Goal: Communication & Community: Answer question/provide support

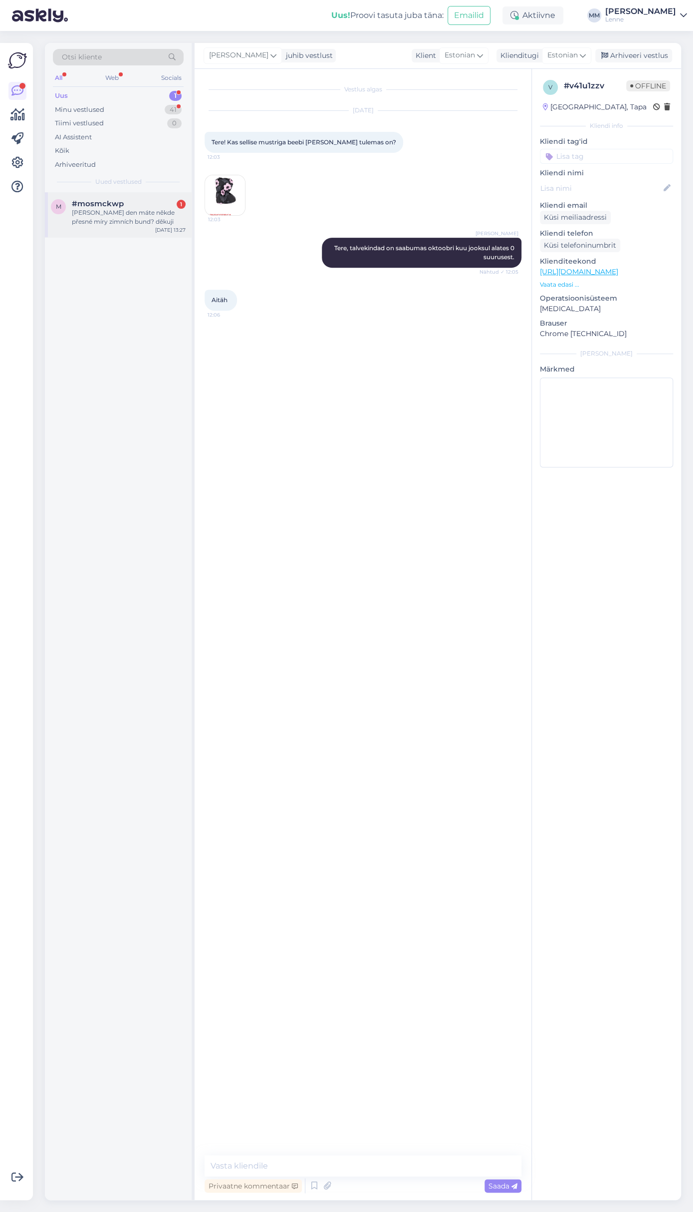
click at [90, 194] on div "m #mosmckwp 1 [PERSON_NAME] den máte někde přesné míry zimních bund? děkuji [DA…" at bounding box center [118, 214] width 147 height 45
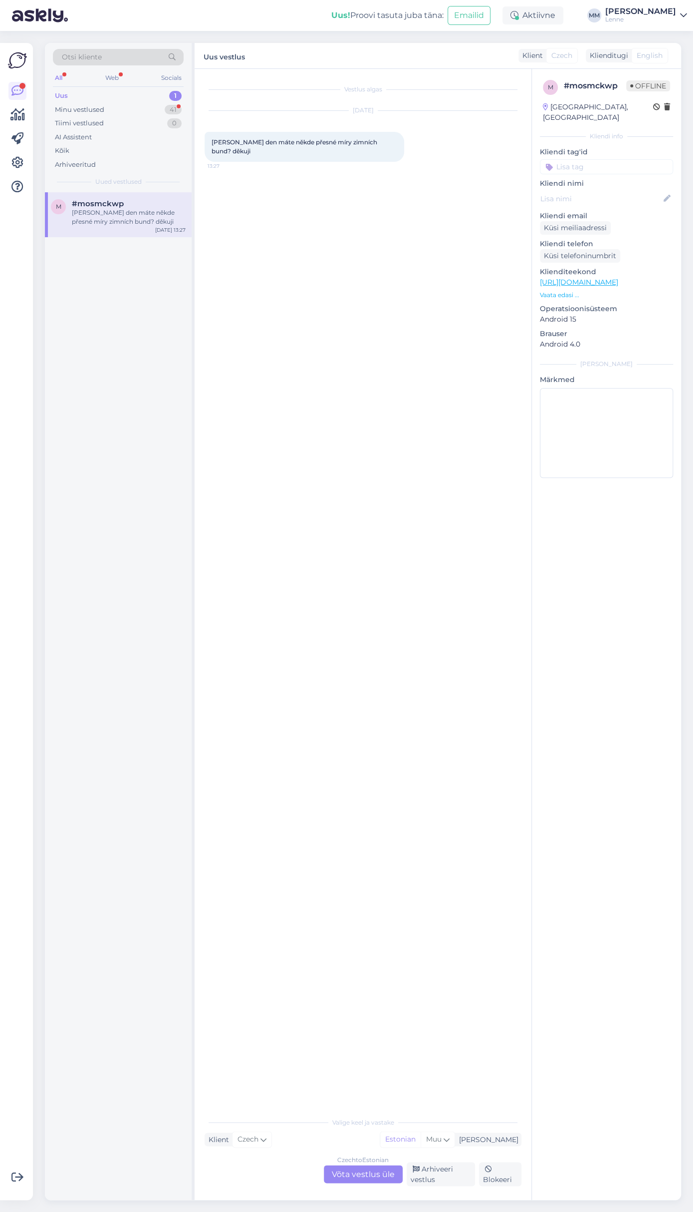
click at [392, 1172] on div "Czech to Estonian Võta vestlus üle" at bounding box center [363, 1174] width 79 height 18
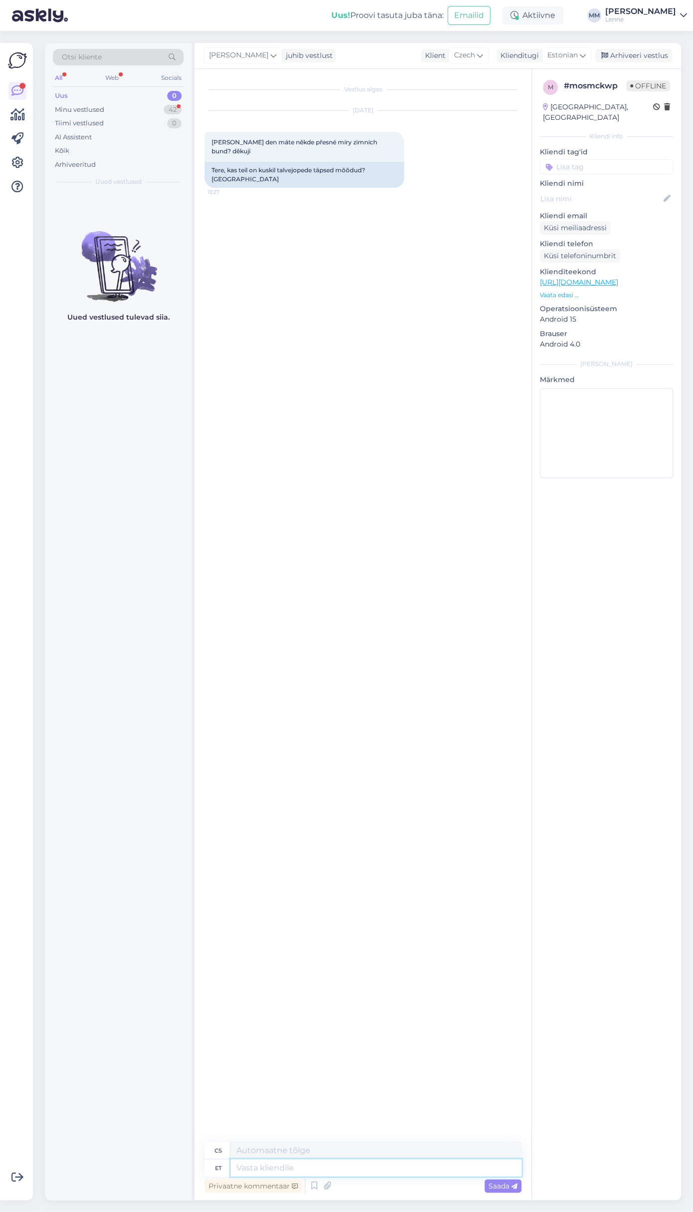
click at [324, 1176] on textarea at bounding box center [376, 1167] width 291 height 17
type textarea "tere,"
type textarea "Ahoj,"
type textarea "tere, kahjuks m"
type textarea "ahoj, bohužel"
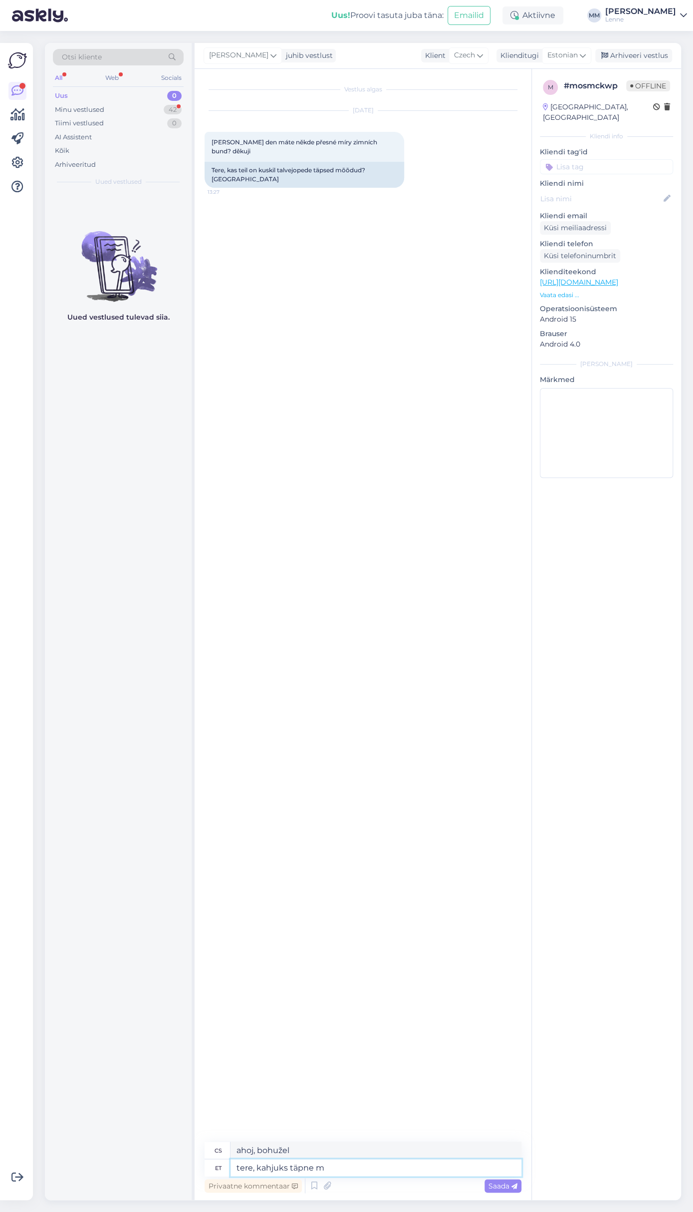
type textarea "tere, kahjuks täpne mõ"
type textarea "ahoj, bohužel přesné"
type textarea "tere, kahjuks täpne mõõdutabel p"
type textarea "Dobrý den, bohužel přesná tabulka velikostí"
type textarea "tere, kahjuks täpne mõõdutabel puudub."
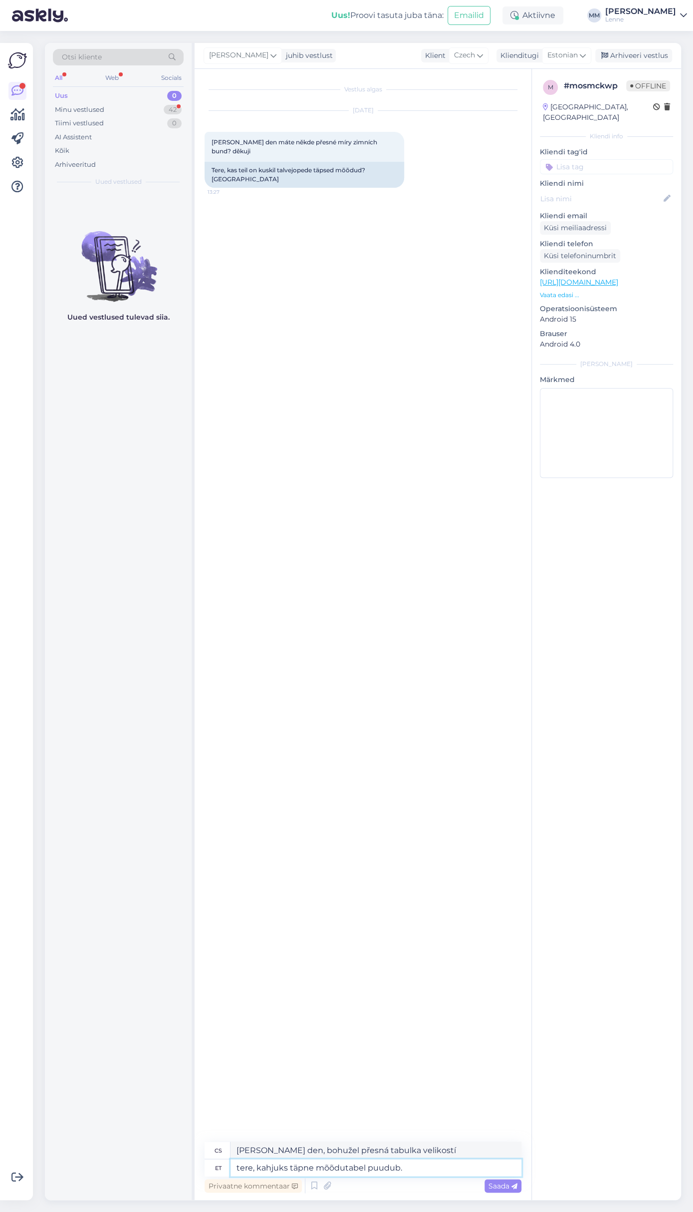
type textarea "Dobrý den, bohužel neexistuje přesná tabulka velikostí."
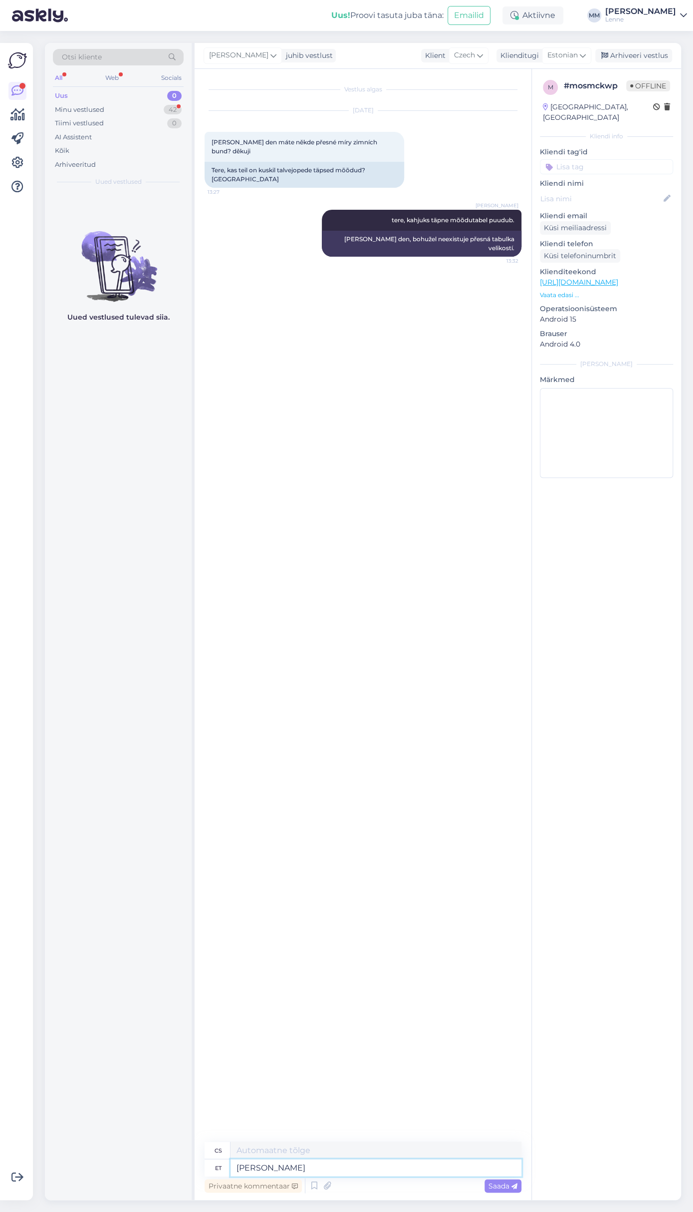
type textarea "Kui"
type textarea "Li"
type textarea "Kui teid"
type textarea "Pokud vy"
type textarea "Kui teid huvitab k"
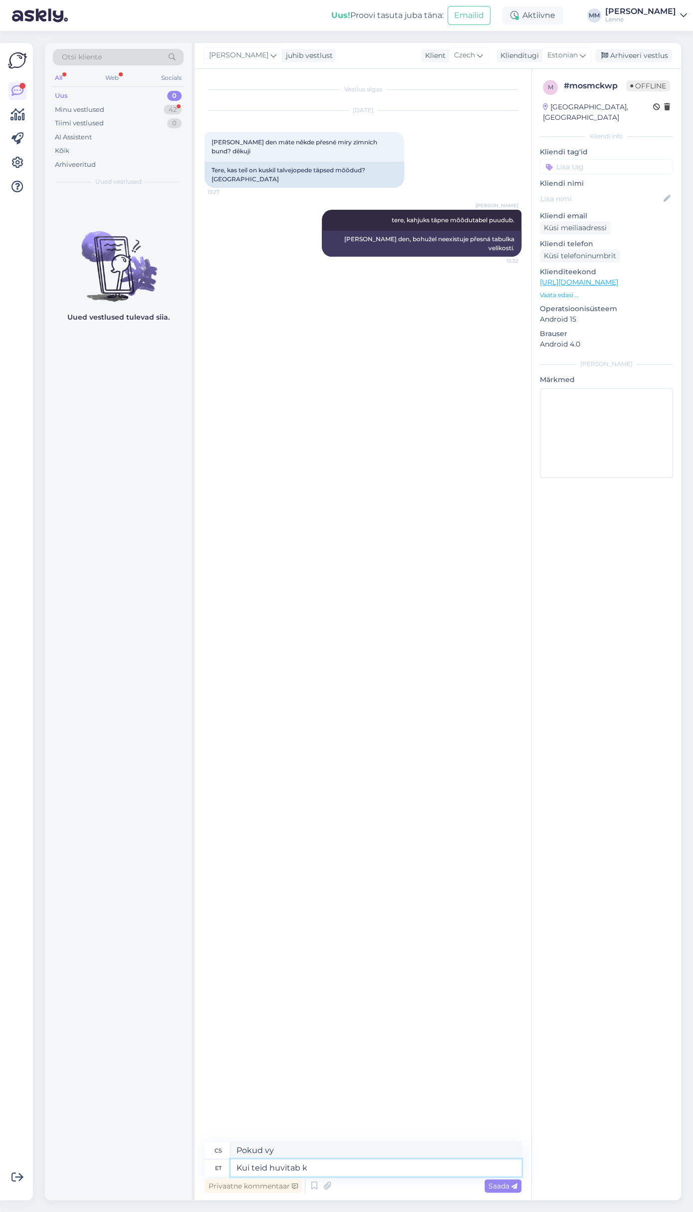
type textarea "Pokud máte zájem"
type textarea "Kui teid huvitab kindel su"
type textarea "Pokud máte zájem o určitý"
type textarea "Kui teid huvitab kindel suurus j"
type textarea "Pokud máte zájem o konkrétní velikost"
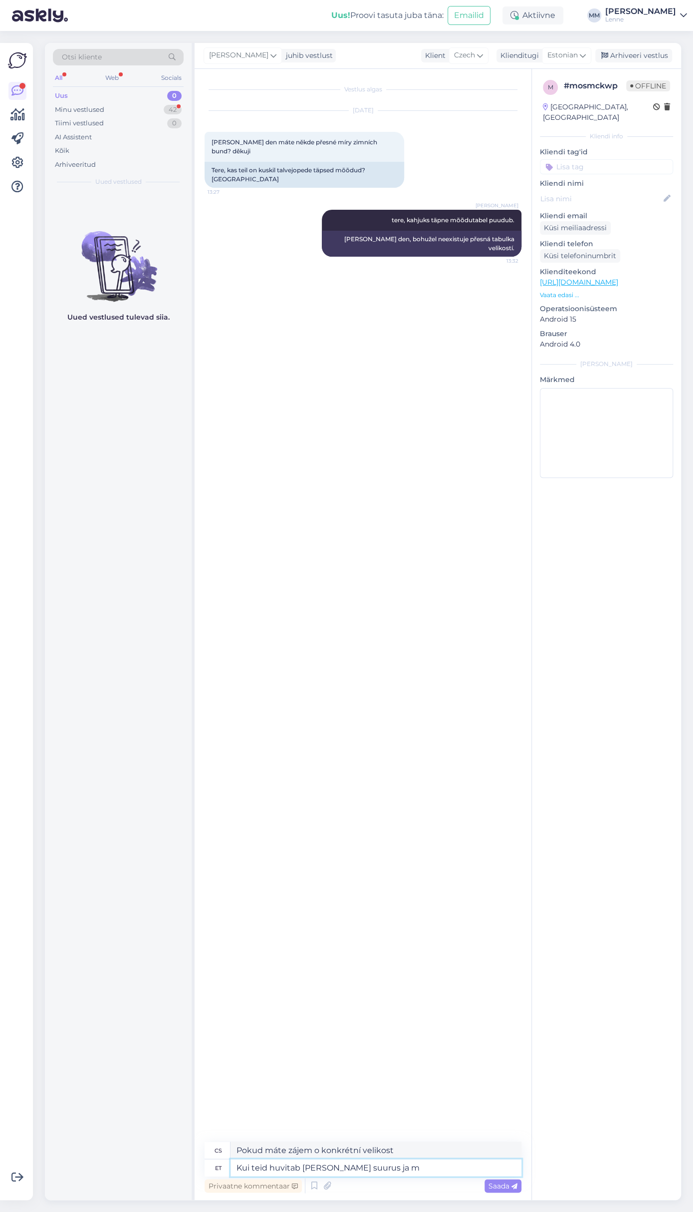
type textarea "Kui teid huvitab kindel suurus ja mu"
type textarea "Pokud máte zájem o konkrétní velikost a"
type textarea "Kui teid huvitab kindel suurus ja mudel s"
type textarea "Pokud máte zájem o konkrétní velikost a model"
type textarea "Kui teid huvitab kindel suurus ja mudel saame m"
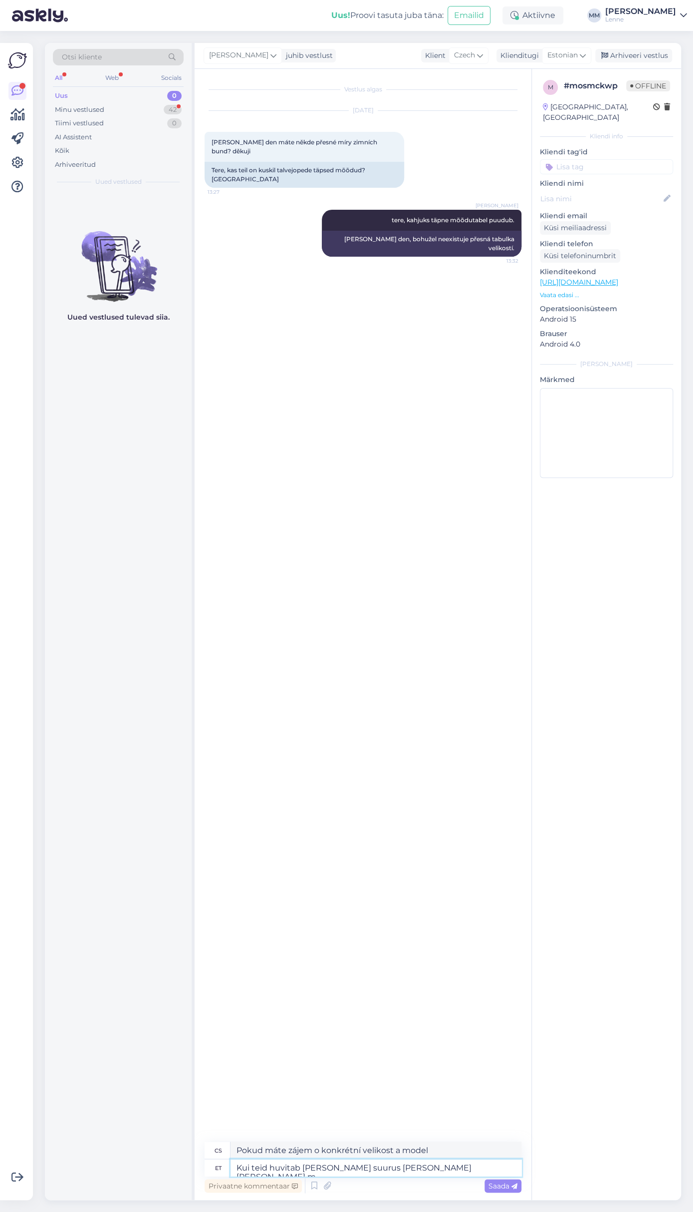
type textarea "Pokud máte zájem o konkrétní velikost a model, můžeme"
type textarea "Kui teid huvitab kindel suurus ja mudel saame mõõdud"
type textarea "Pokud máte zájem o konkrétní velikost a model, můžeme vám sdělit míry."
type textarea "Kui teid huvitab [PERSON_NAME] suurus [PERSON_NAME] [PERSON_NAME] mõõdud saata."
type textarea "Pokud máte zájem o konkrétní velikost a model, můžeme vám zaslat míry."
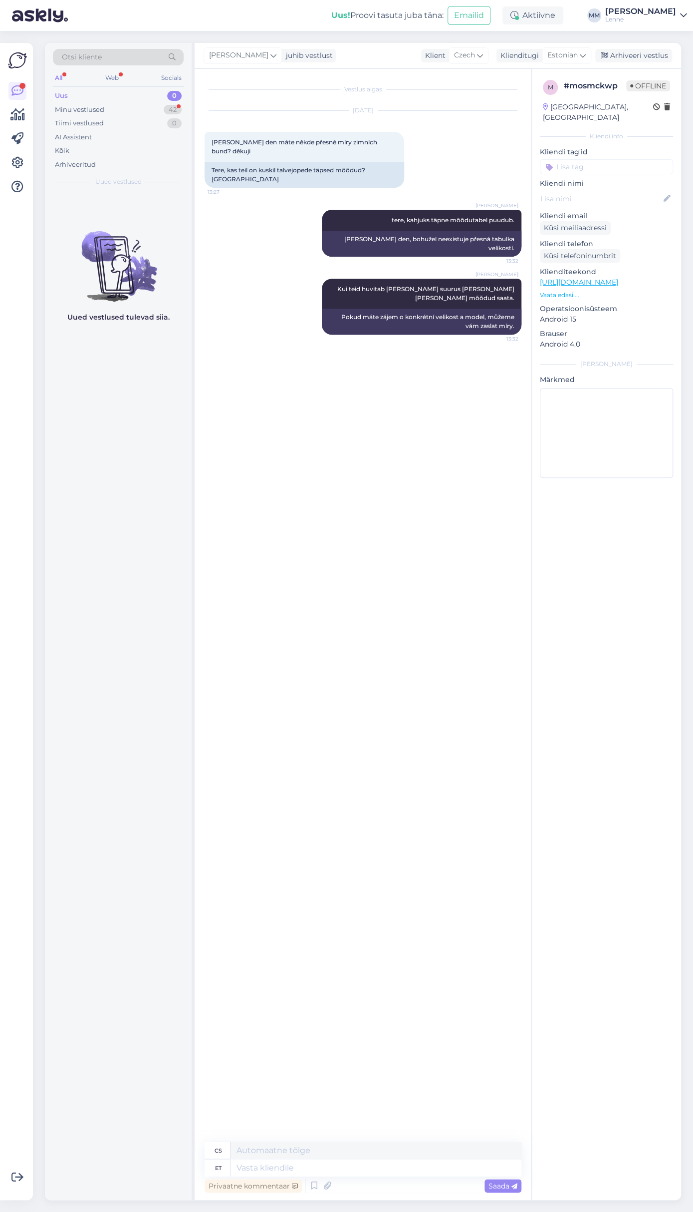
click at [149, 100] on div "Uus 0" at bounding box center [118, 96] width 131 height 14
click at [126, 103] on div "Minu vestlused 42" at bounding box center [118, 110] width 131 height 14
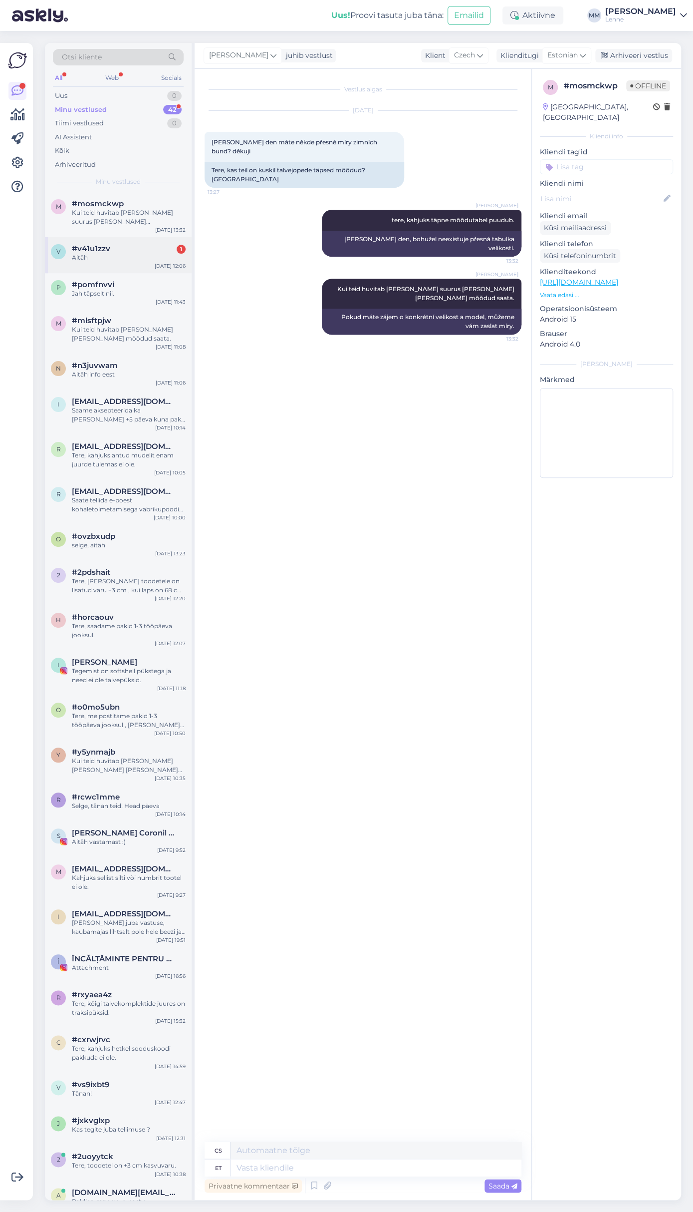
click at [140, 259] on div "Aitäh" at bounding box center [129, 257] width 114 height 9
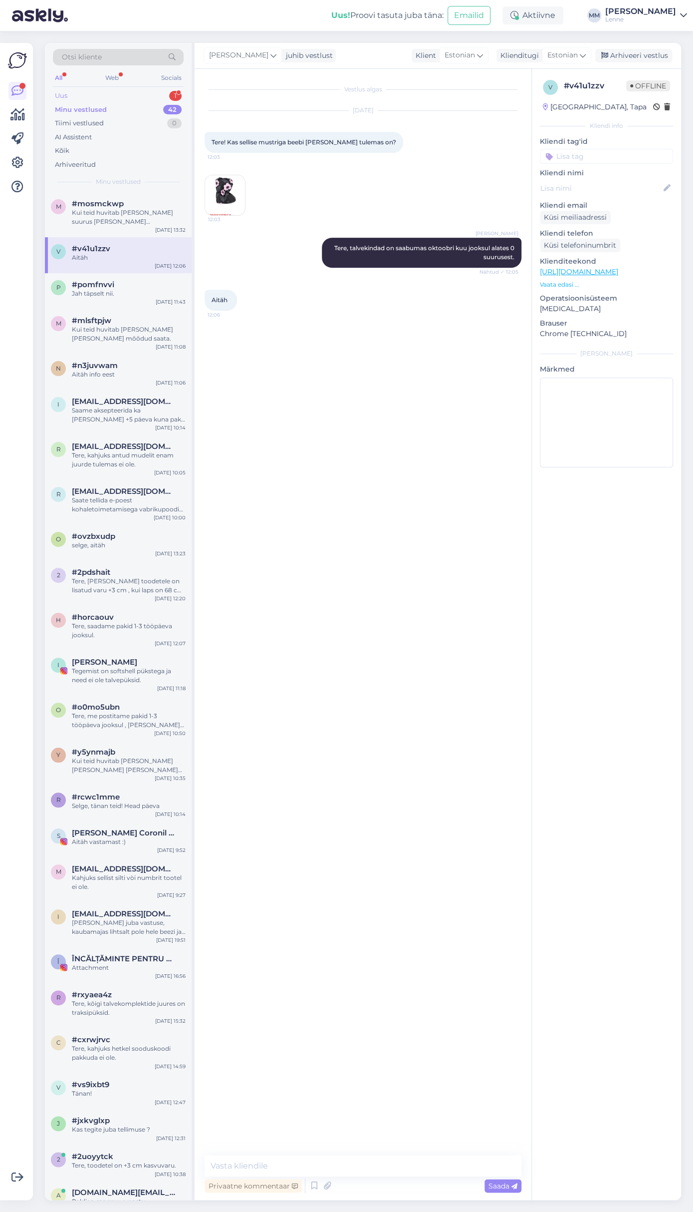
click at [100, 94] on div "Uus 1" at bounding box center [118, 96] width 131 height 14
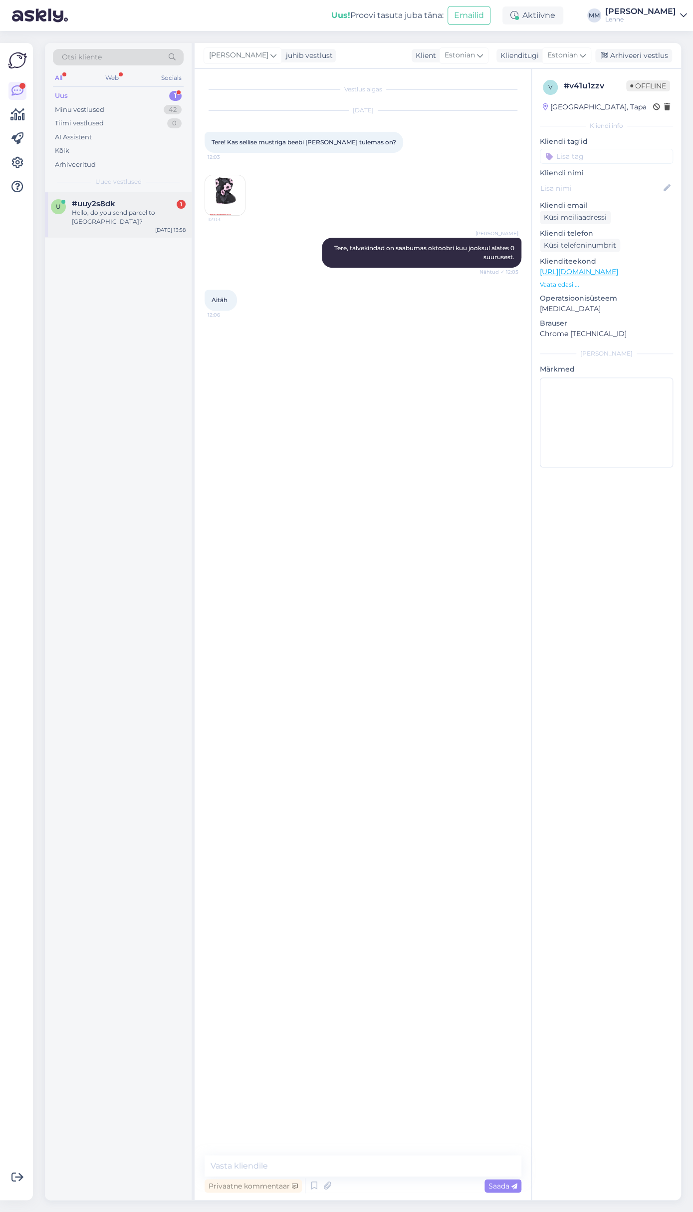
click at [123, 203] on div "#uuy2s8dk 1" at bounding box center [129, 203] width 114 height 9
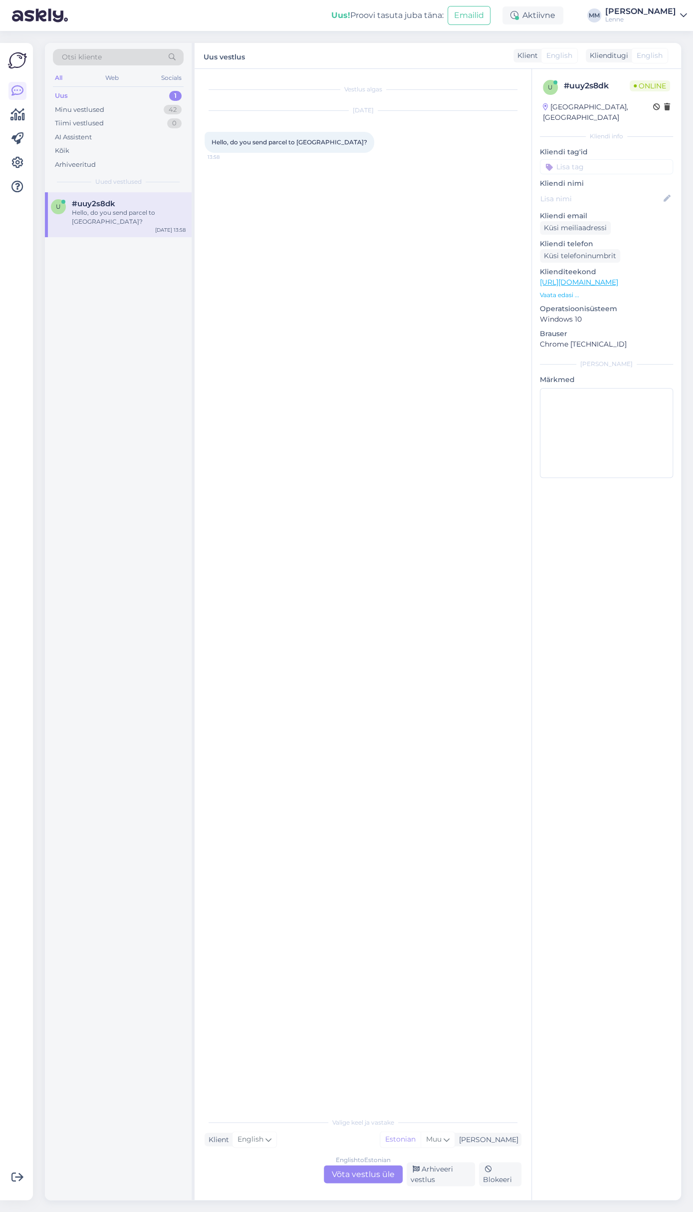
click at [367, 1176] on div "English to Estonian Võta vestlus üle" at bounding box center [363, 1174] width 79 height 18
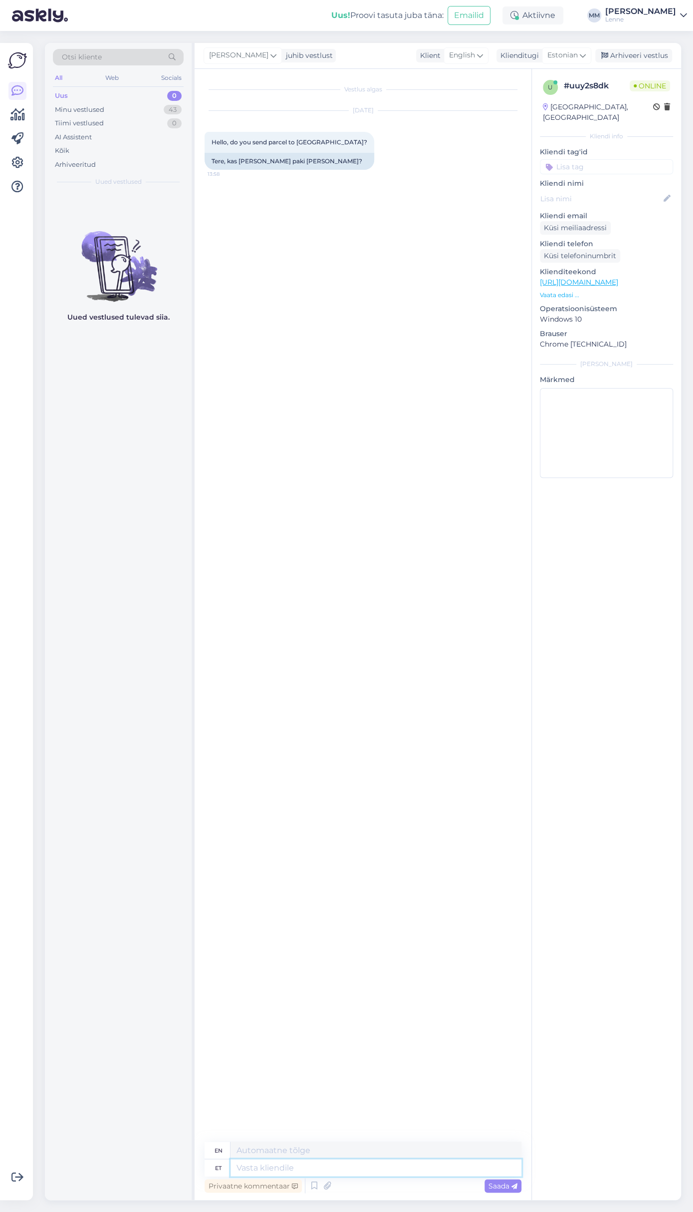
click at [297, 1164] on textarea at bounding box center [376, 1167] width 291 height 17
type textarea "Tere, jah s"
type textarea "Hello,"
type textarea "Tere, jah saada"
type textarea "Hello, yes"
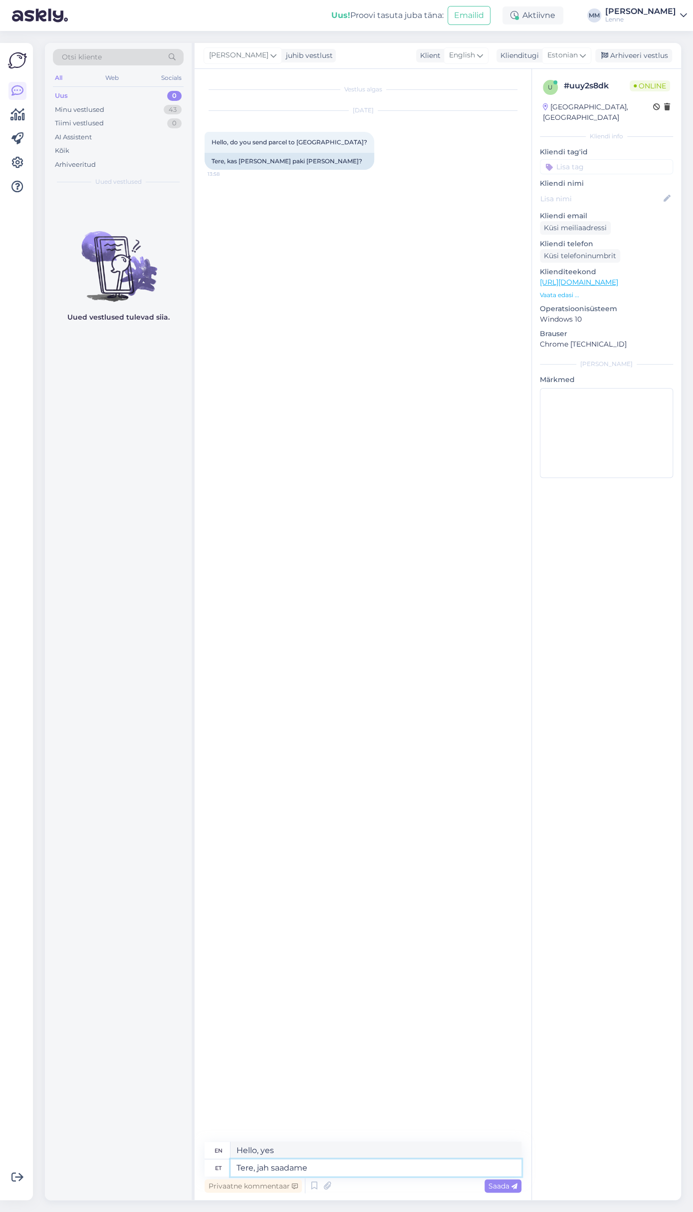
type textarea "Tere, jah saadame."
type textarea "Hello, yes we do."
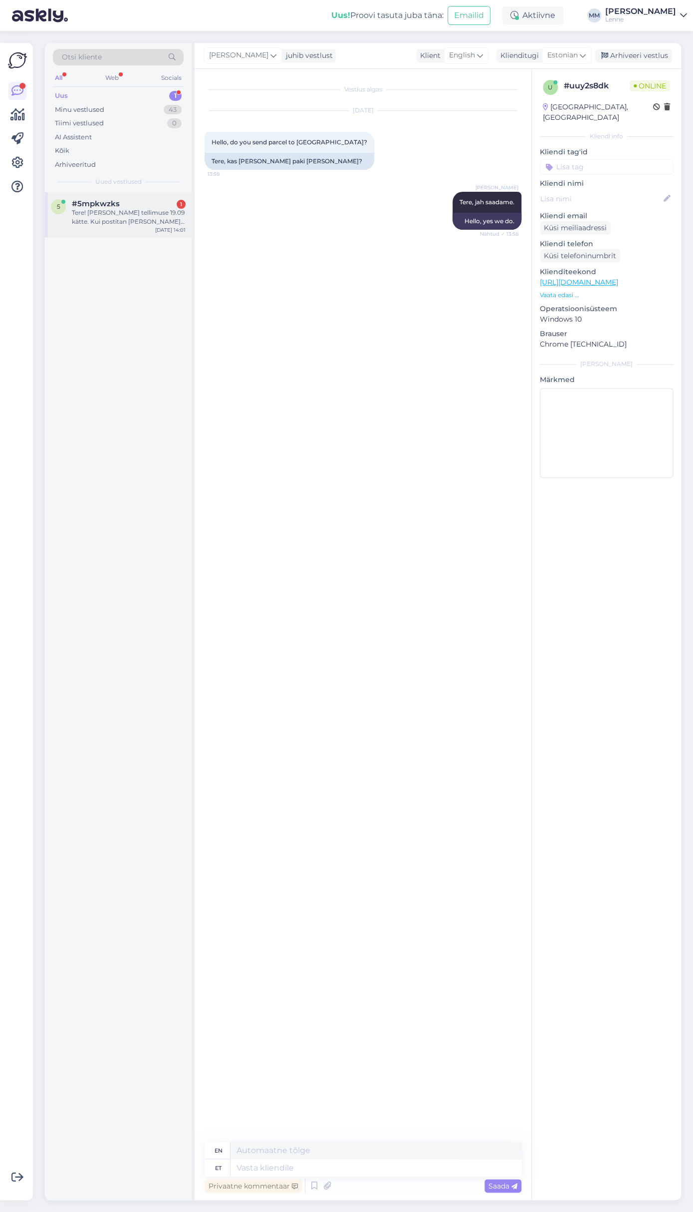
click at [109, 221] on div "Tere! Sain oma tellimuse 19.09 kätte. Kui postitan täna teile, siis kas tagastu…" at bounding box center [129, 217] width 114 height 18
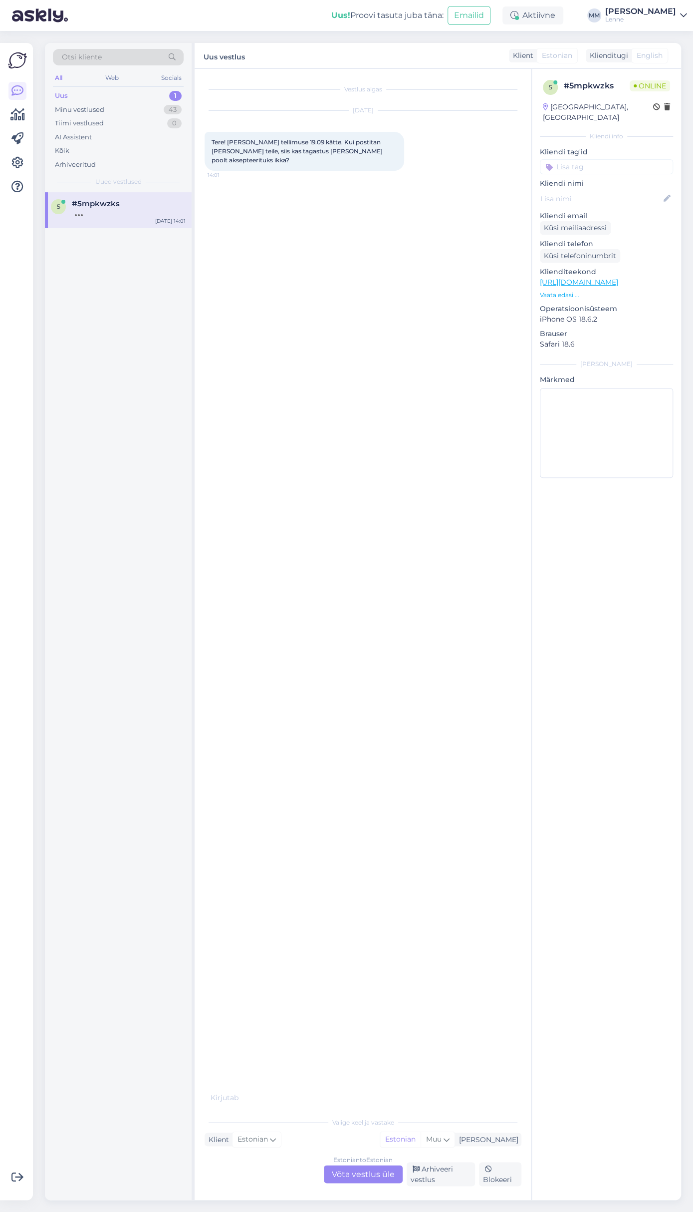
click at [373, 1174] on div "Estonian to Estonian Võta vestlus üle" at bounding box center [363, 1174] width 79 height 18
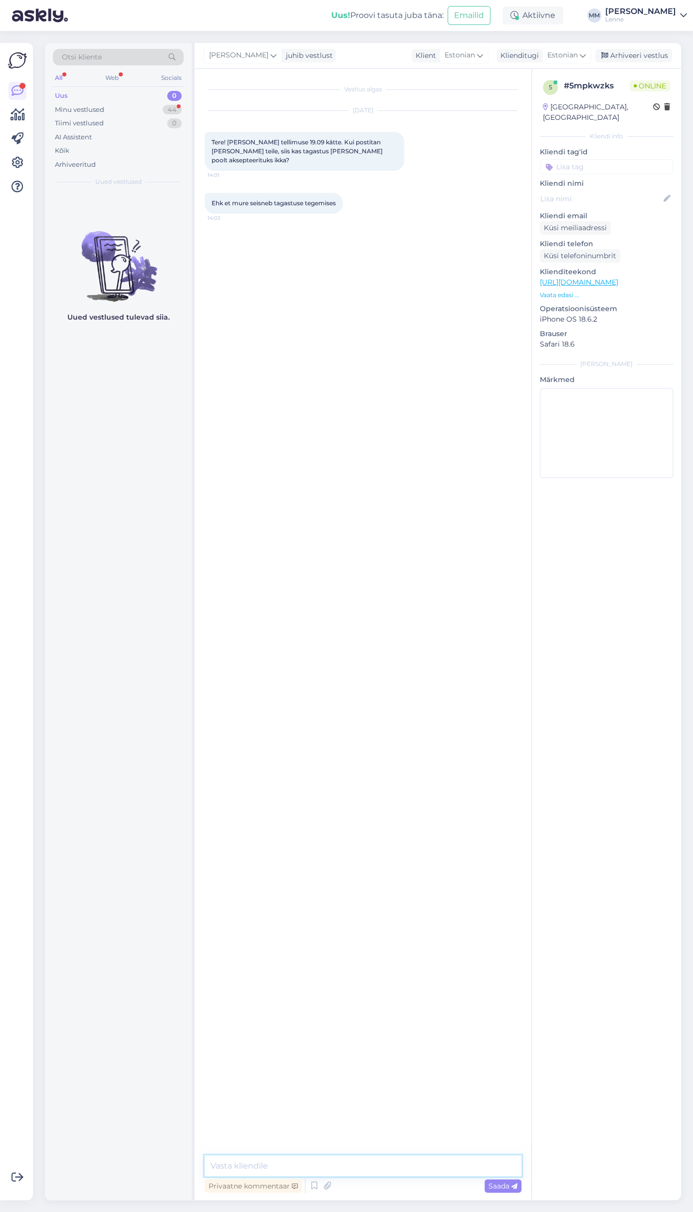
click at [332, 1161] on textarea at bounding box center [363, 1165] width 317 height 21
type textarea "Tere, jah saame ikka aktsepteerida."
click at [502, 1183] on span "Saada" at bounding box center [503, 1185] width 29 height 9
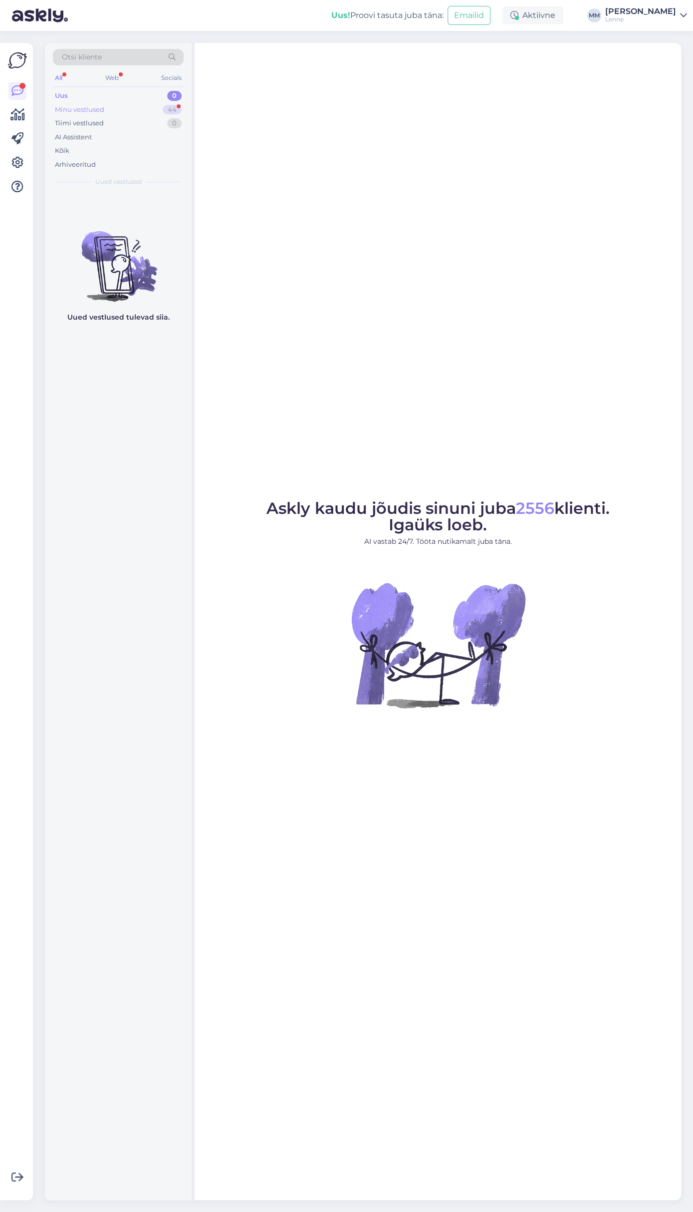
click at [115, 105] on div "Minu vestlused 44" at bounding box center [118, 110] width 131 height 14
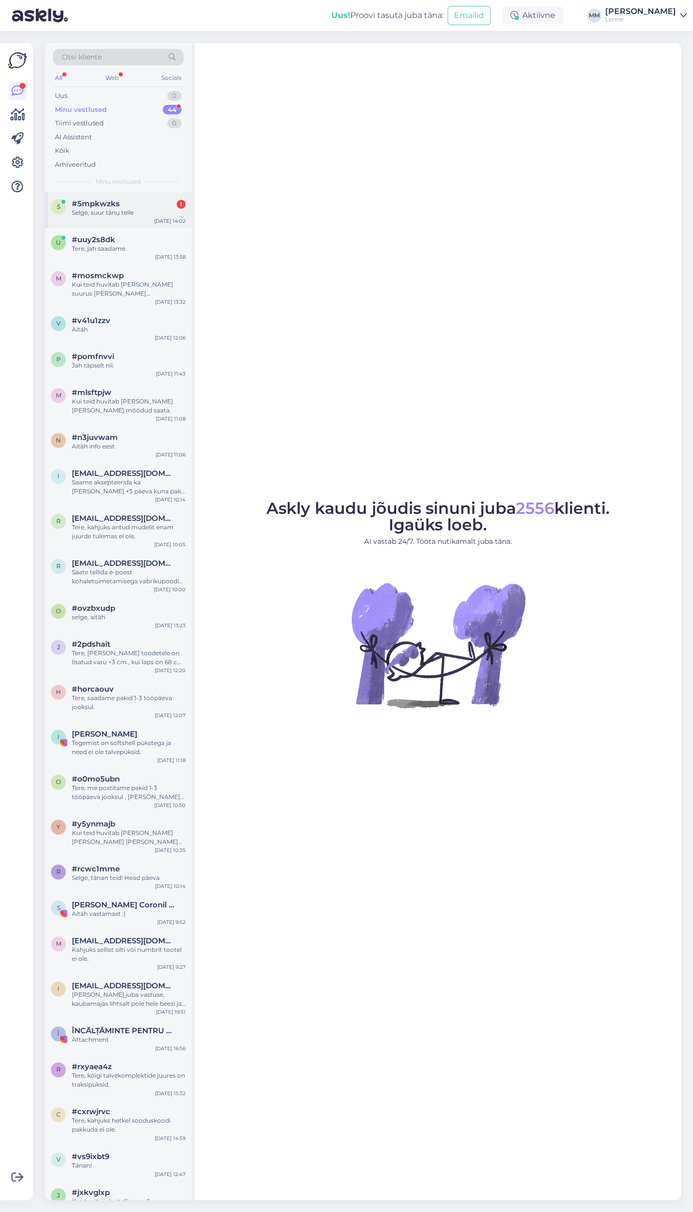
click at [132, 200] on div "#5mpkwzks 1" at bounding box center [129, 203] width 114 height 9
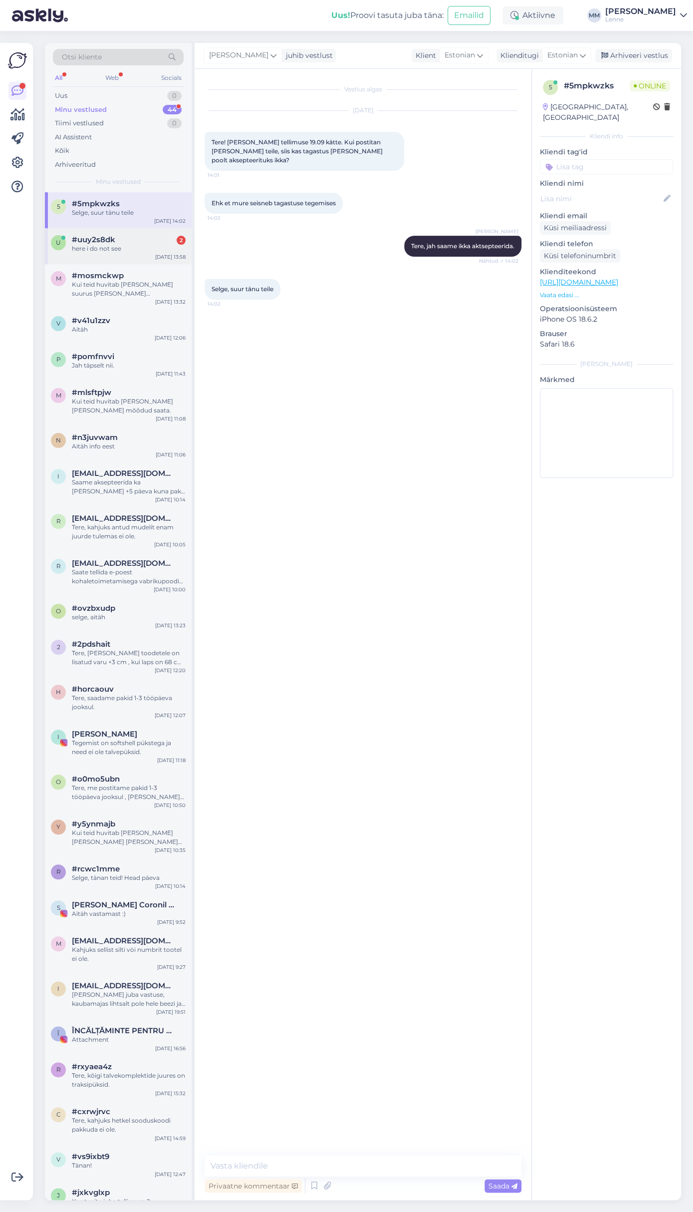
click at [128, 239] on div "#uuy2s8dk 2" at bounding box center [129, 239] width 114 height 9
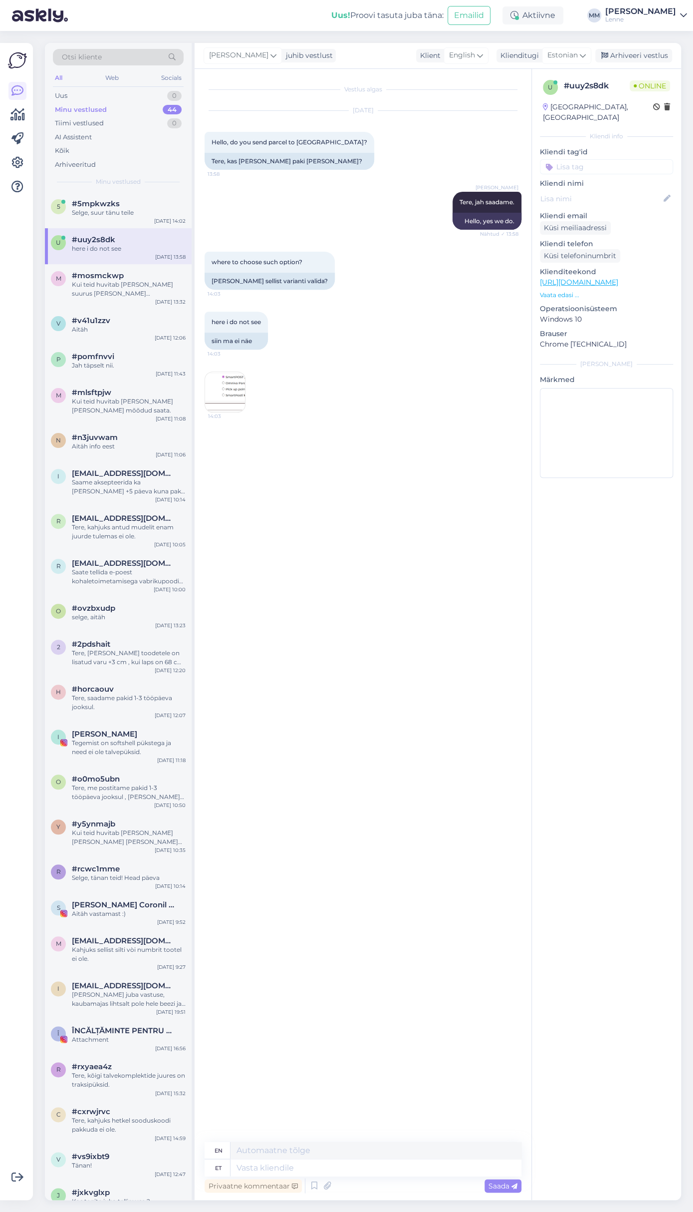
click at [229, 389] on img at bounding box center [225, 392] width 40 height 40
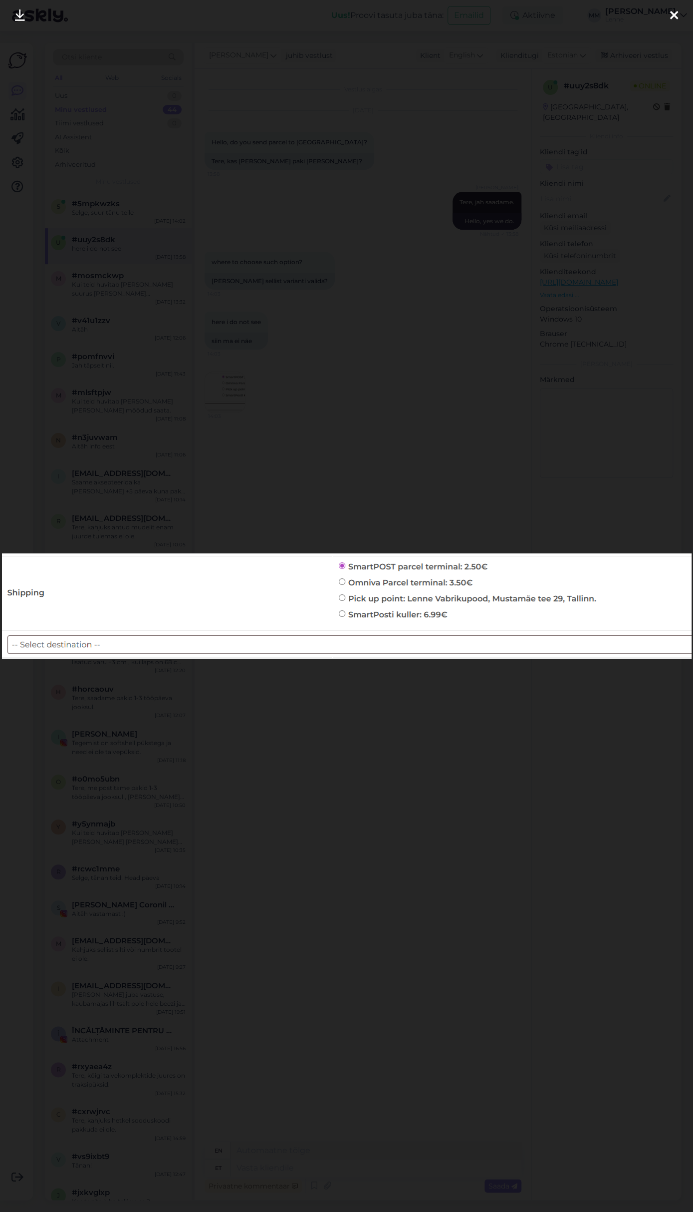
click at [669, 16] on div at bounding box center [674, 15] width 20 height 31
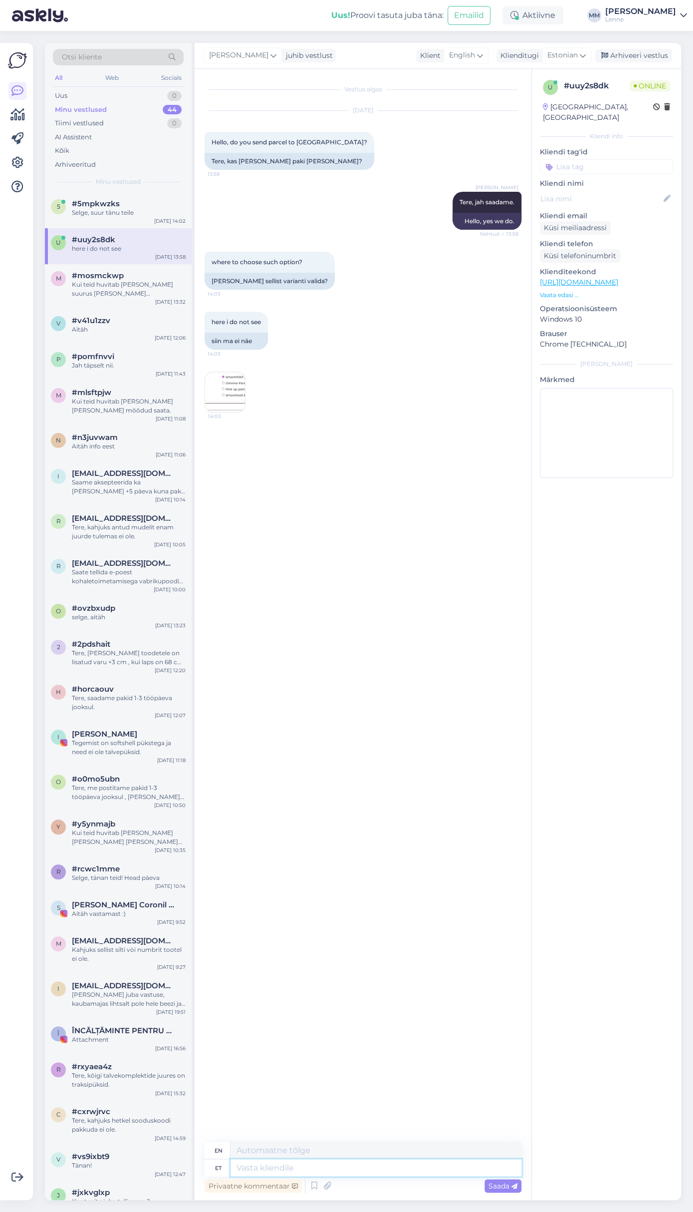
drag, startPoint x: 267, startPoint y: 1175, endPoint x: 265, endPoint y: 1158, distance: 16.6
click at [268, 1175] on textarea at bounding box center [376, 1167] width 291 height 17
type textarea "Tuleb va"
type textarea "Coming"
type textarea "Tuleb valida r"
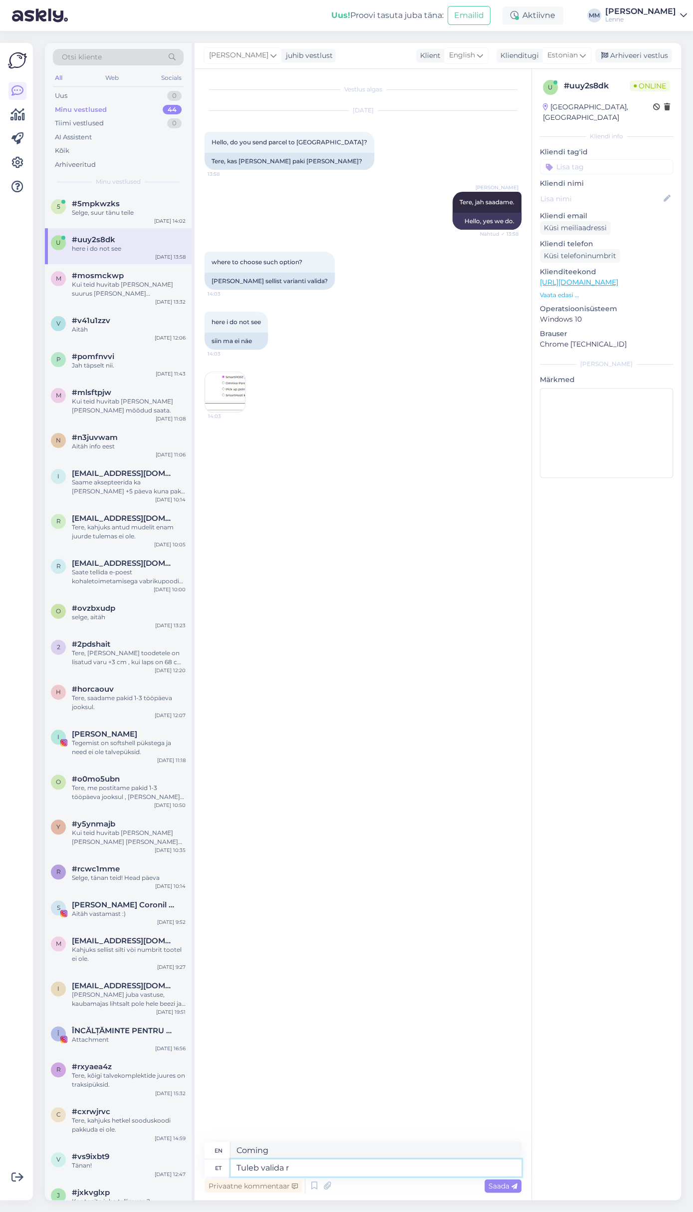
type textarea "Must choose"
type textarea "Tuleb valida riik"
type textarea "You must select a country."
type textarea "Tuleb valida riik - l"
type textarea "You must select a country -"
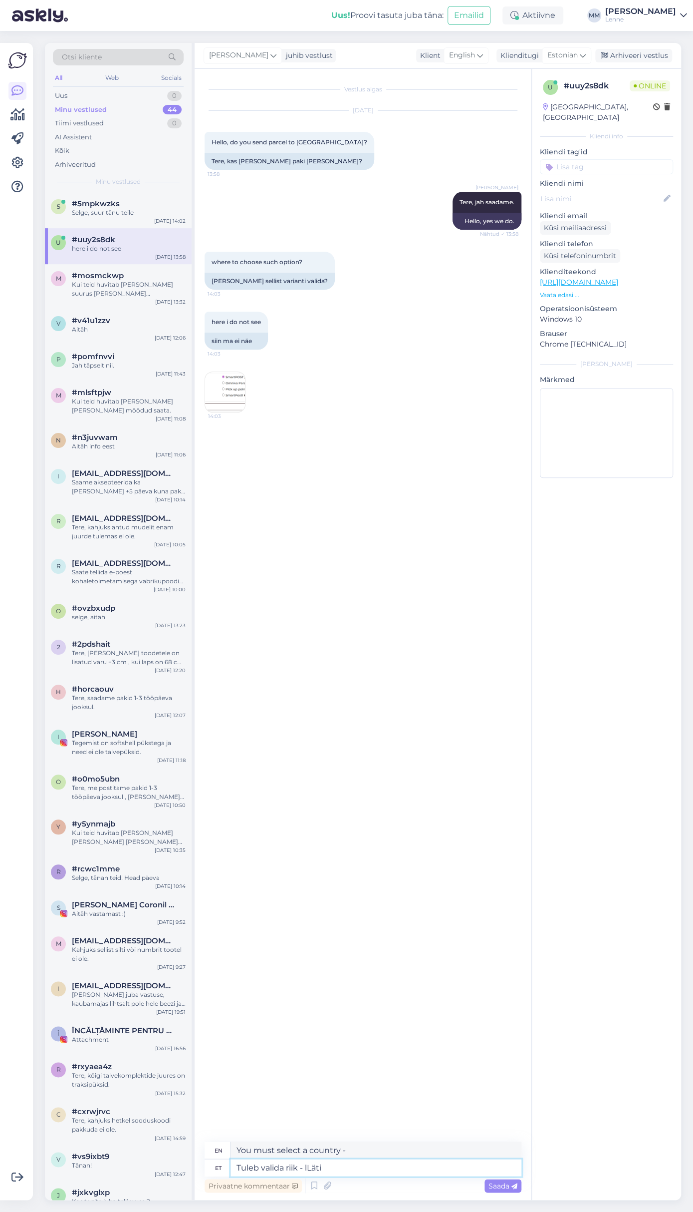
type textarea "Tuleb valida riik - lLäti"
type textarea "You must select a country - [GEOGRAPHIC_DATA]"
click at [378, 1169] on textarea at bounding box center [376, 1167] width 291 height 17
type textarea "Ja si"
type textarea "And"
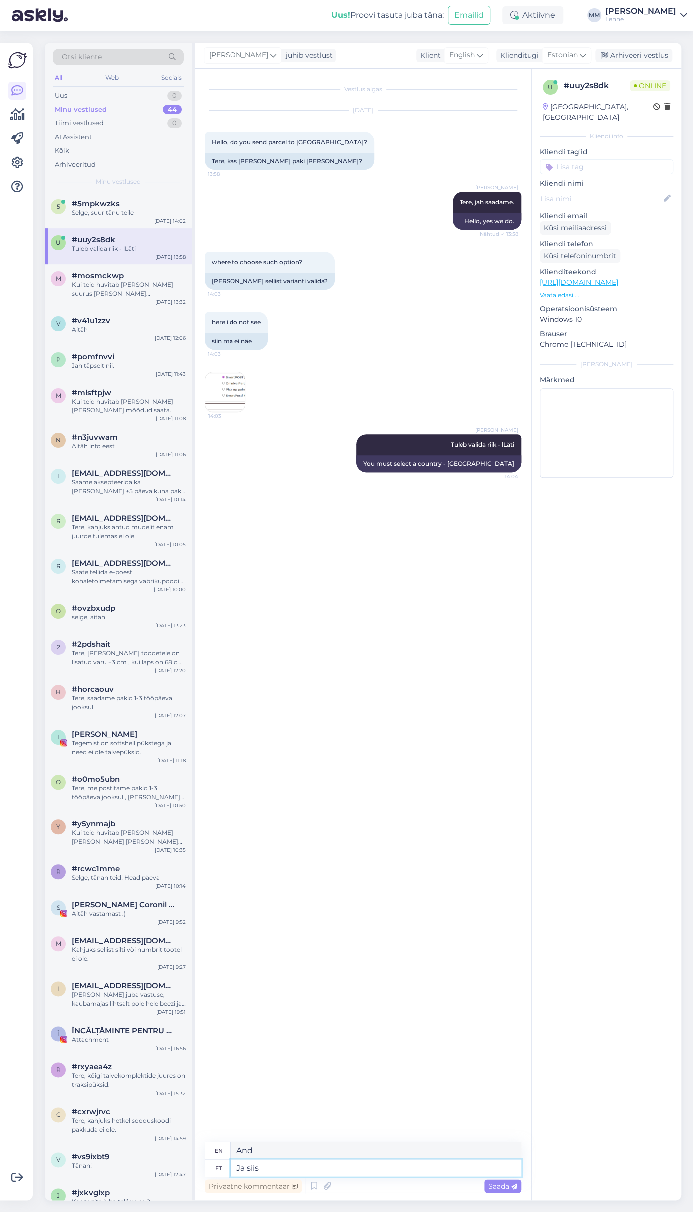
type textarea "Ja siis s"
type textarea "And then"
type textarea "Ja siis saate va"
type textarea "And then you can"
type textarea "Ja siis saate valida so"
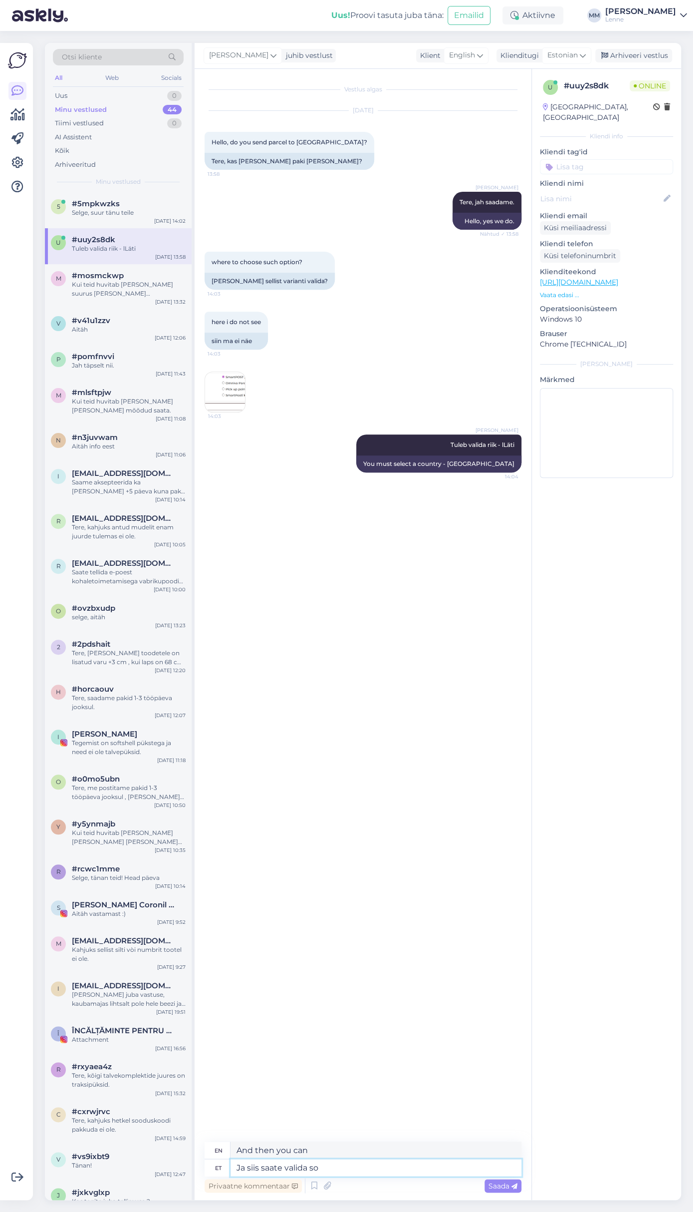
type textarea "And then you can choose"
type textarea "Ja siis saate valida sobiva ay"
type textarea "And then you can choose the appropriate one"
type textarea "Ja siis saate valida sobiva automaadi."
type textarea "And then you can choose the appropriate machine."
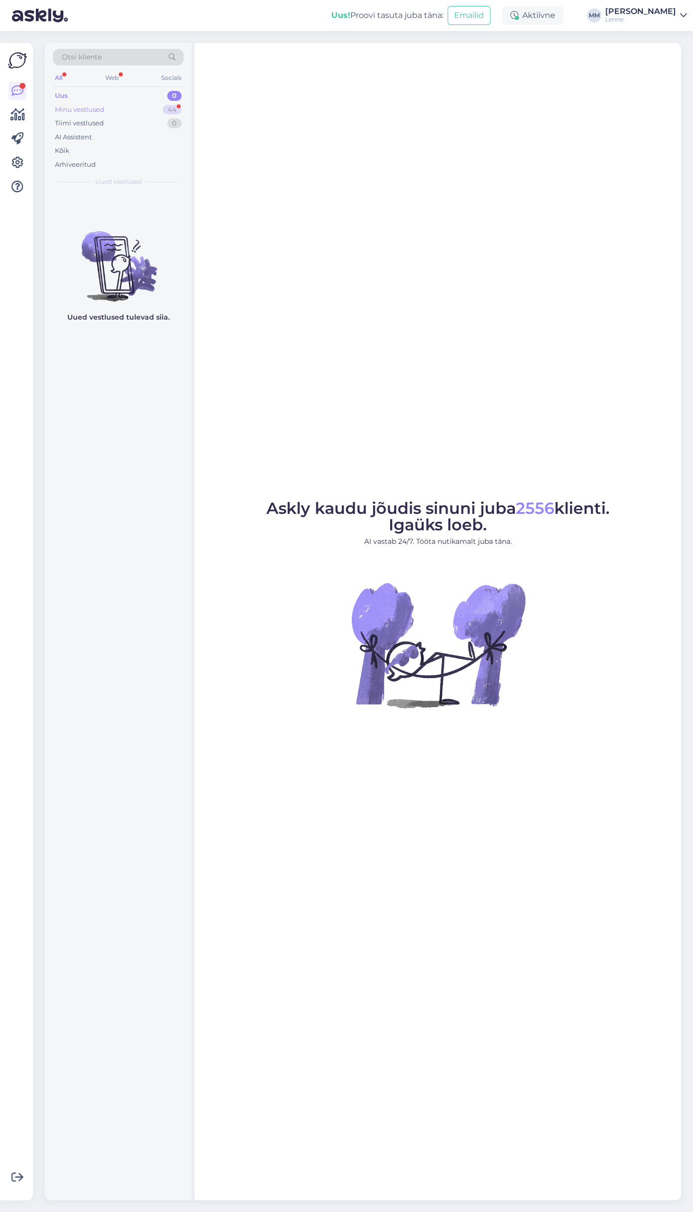
click at [102, 106] on div "Minu vestlused" at bounding box center [79, 110] width 49 height 10
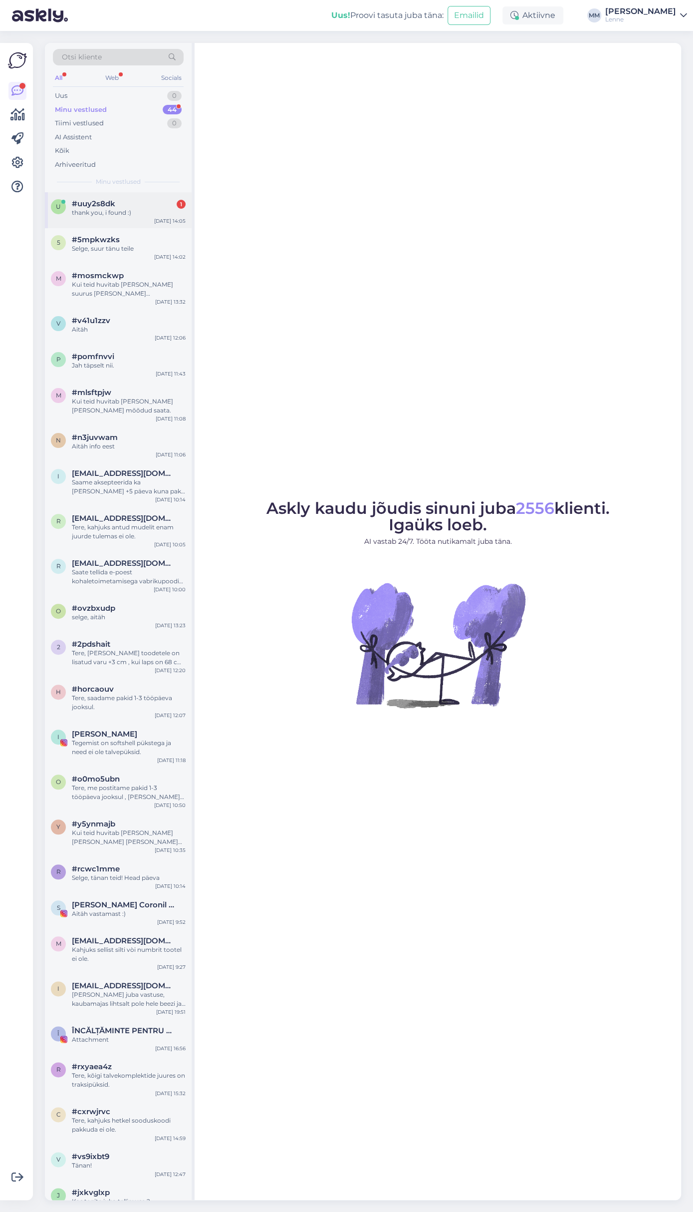
click at [112, 205] on span "#uuy2s8dk" at bounding box center [93, 203] width 43 height 9
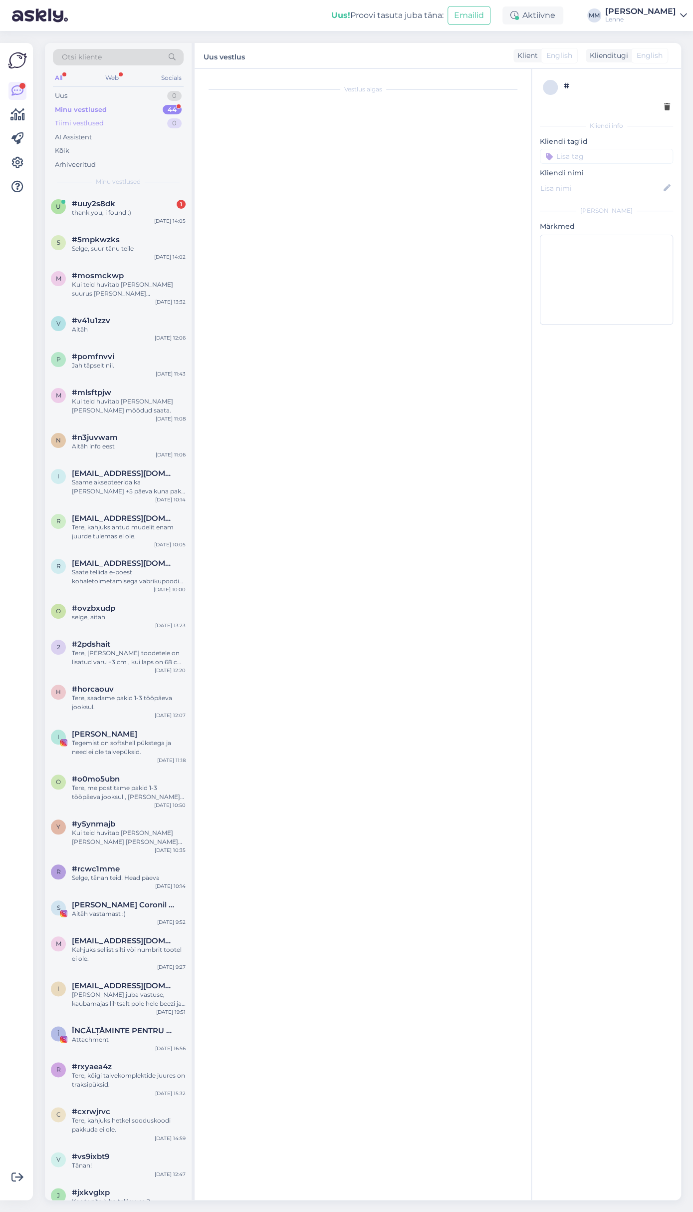
click at [91, 123] on div "Tiimi vestlused" at bounding box center [79, 123] width 49 height 10
